Goal: Task Accomplishment & Management: Use online tool/utility

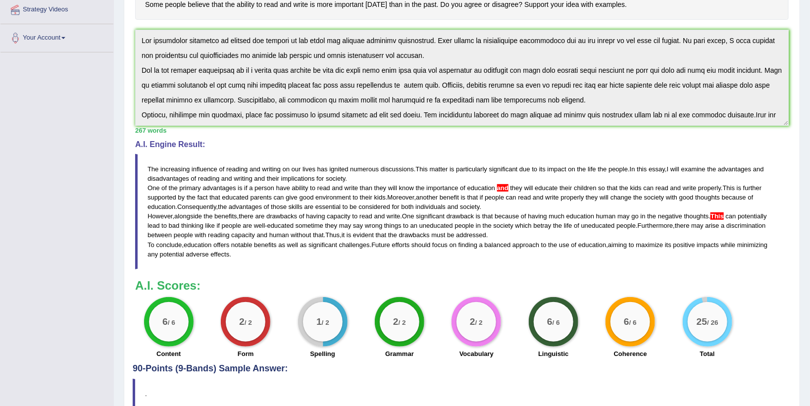
click at [499, 187] on span "and" at bounding box center [502, 187] width 11 height 7
click at [678, 256] on blockquote "The increasing influence of reading and writing on our lives has ignited numero…" at bounding box center [462, 211] width 654 height 115
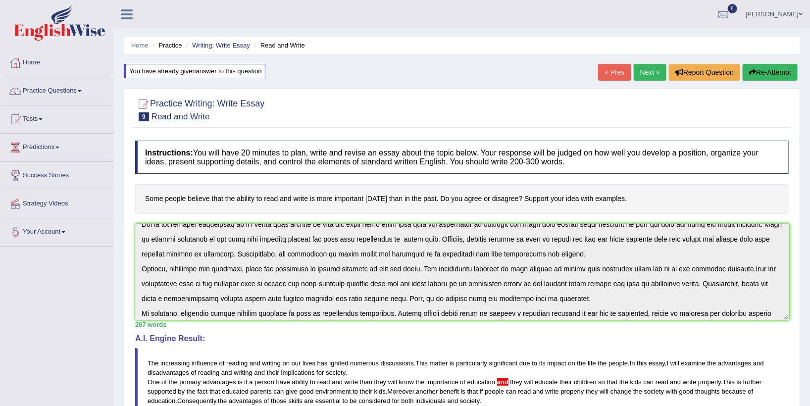
scroll to position [59, 0]
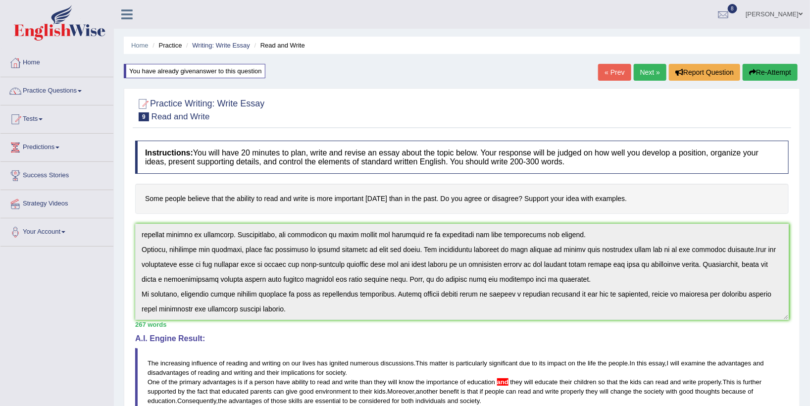
click at [464, 332] on div "Instructions: You will have 20 minutes to plan, write and revise an essay about…" at bounding box center [462, 347] width 659 height 422
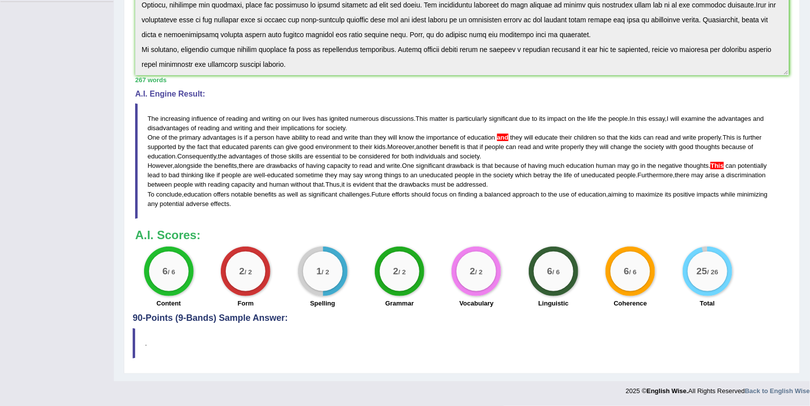
scroll to position [0, 0]
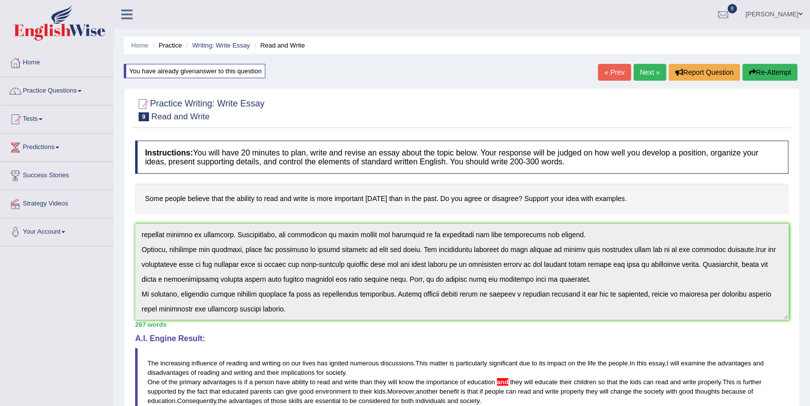
click at [762, 67] on button "Re-Attempt" at bounding box center [770, 72] width 55 height 17
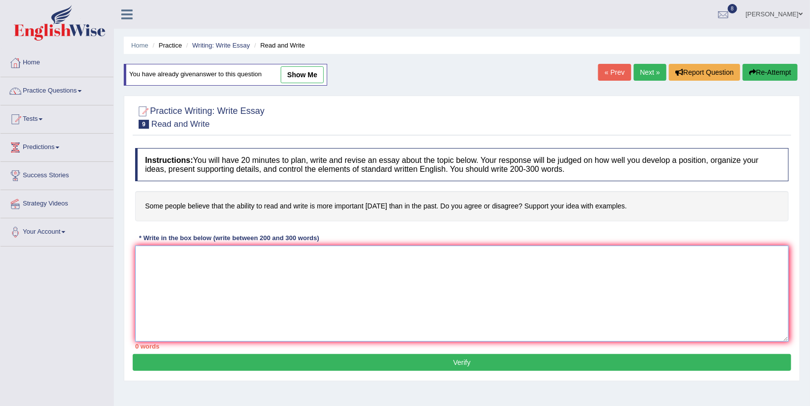
click at [240, 251] on textarea at bounding box center [462, 294] width 654 height 96
paste textarea "The increasing influence of reading and writing on our lives has ignited numero…"
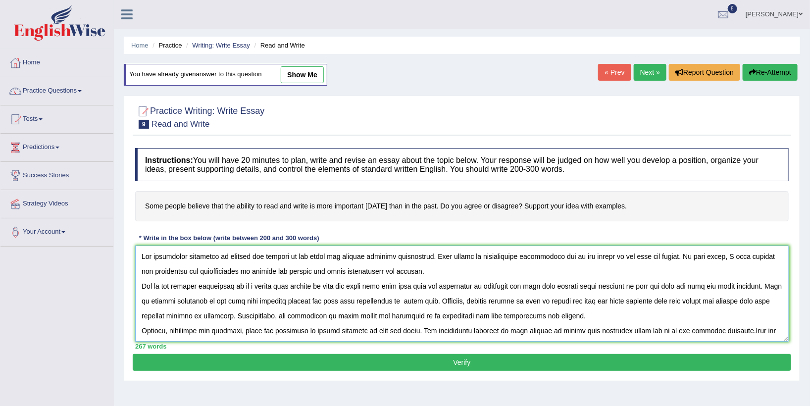
scroll to position [53, 0]
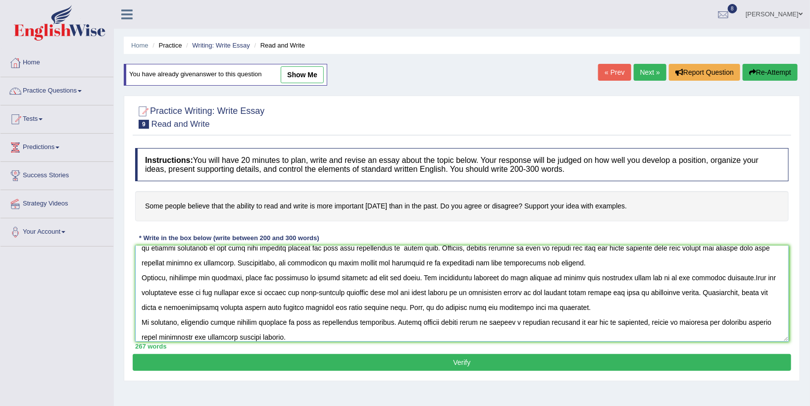
click at [751, 278] on textarea at bounding box center [462, 294] width 654 height 96
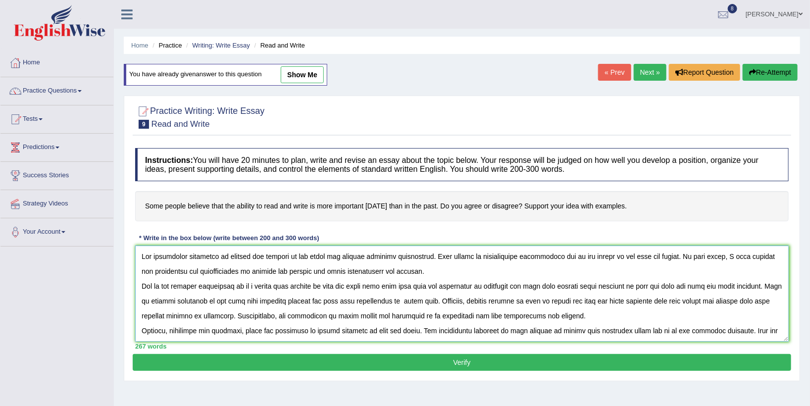
click at [515, 287] on textarea at bounding box center [462, 294] width 654 height 96
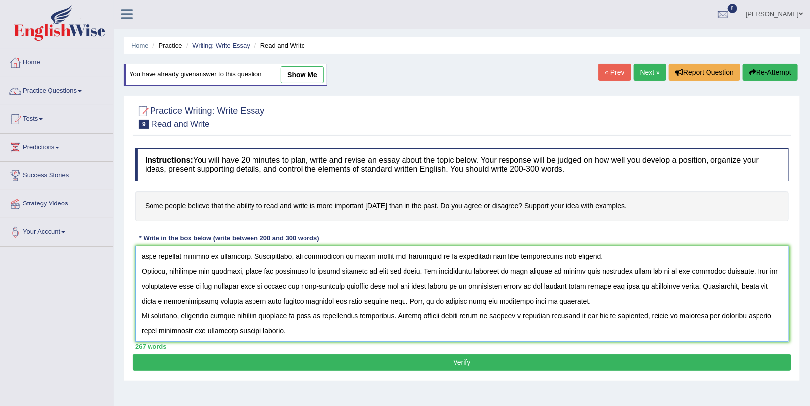
type textarea "The increasing influence of reading and writing on our lives has ignited numero…"
click at [450, 361] on button "Verify" at bounding box center [462, 362] width 659 height 17
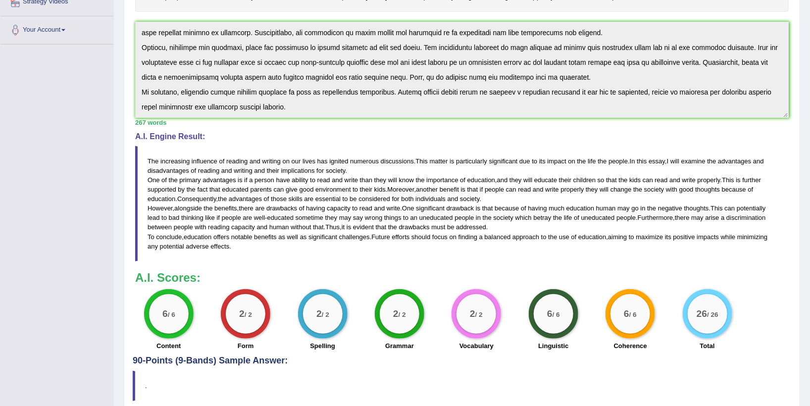
scroll to position [208, 0]
